Goal: Find specific page/section: Find specific page/section

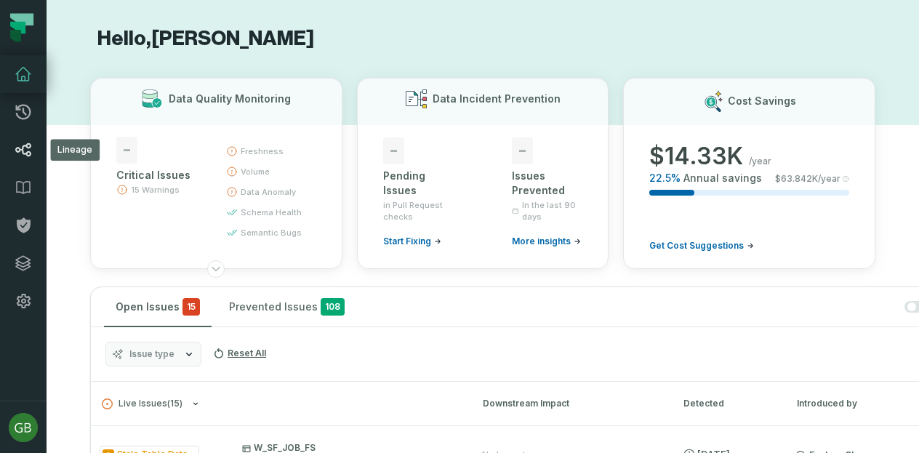
click at [28, 145] on icon at bounding box center [23, 149] width 17 height 17
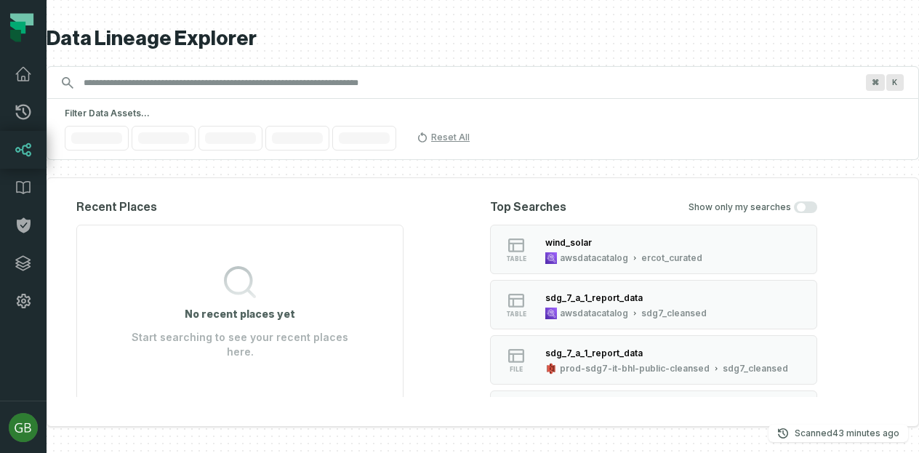
click at [163, 85] on input "Discovery Provider cmdk menu" at bounding box center [470, 82] width 790 height 23
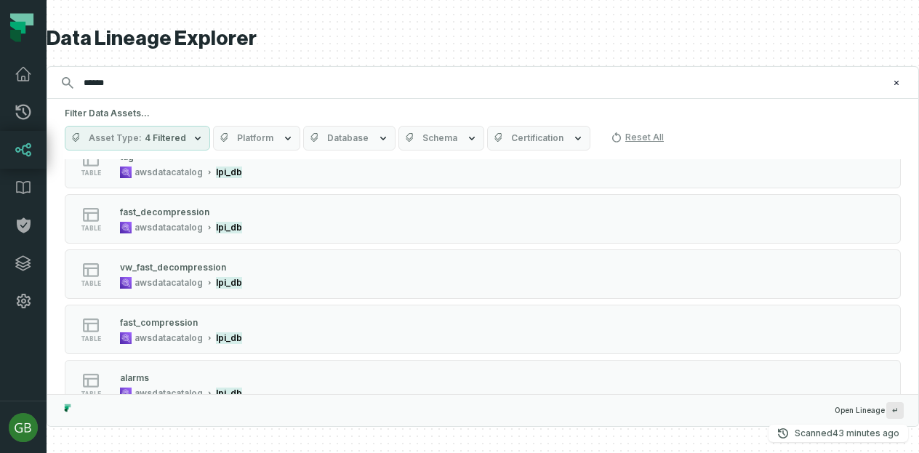
scroll to position [572, 0]
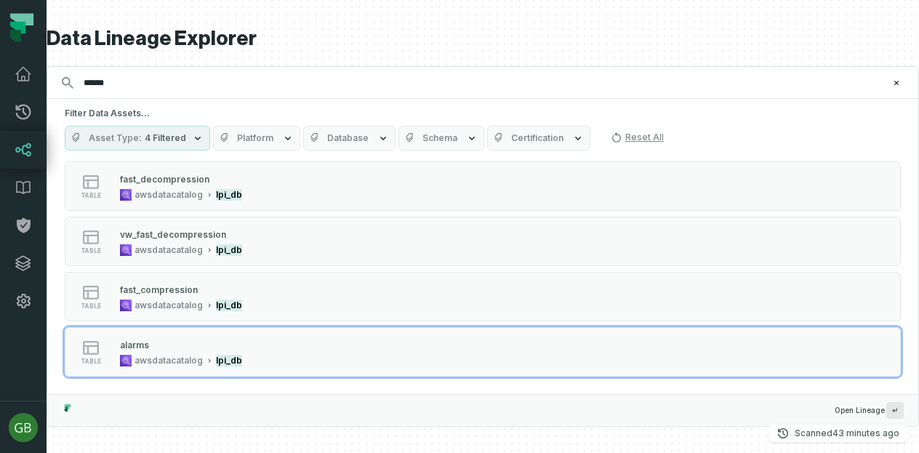
type input "******"
